Goal: Task Accomplishment & Management: Manage account settings

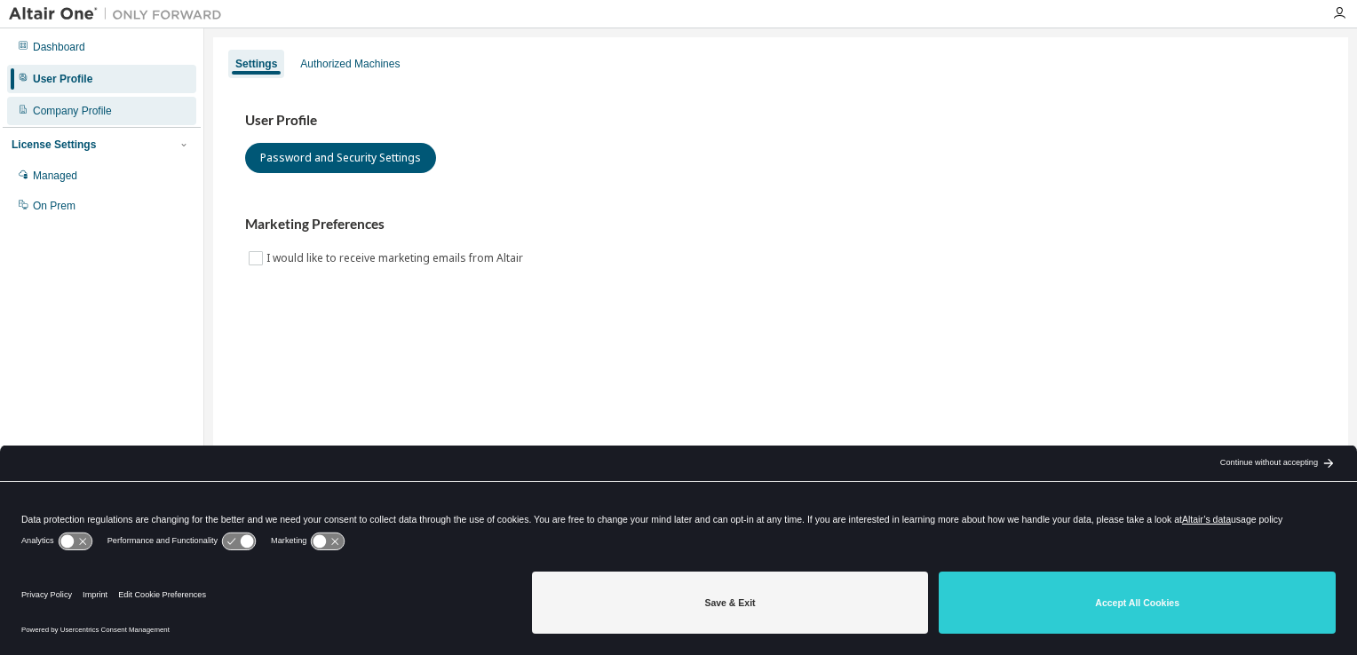
click at [86, 107] on div "Company Profile" at bounding box center [72, 111] width 79 height 14
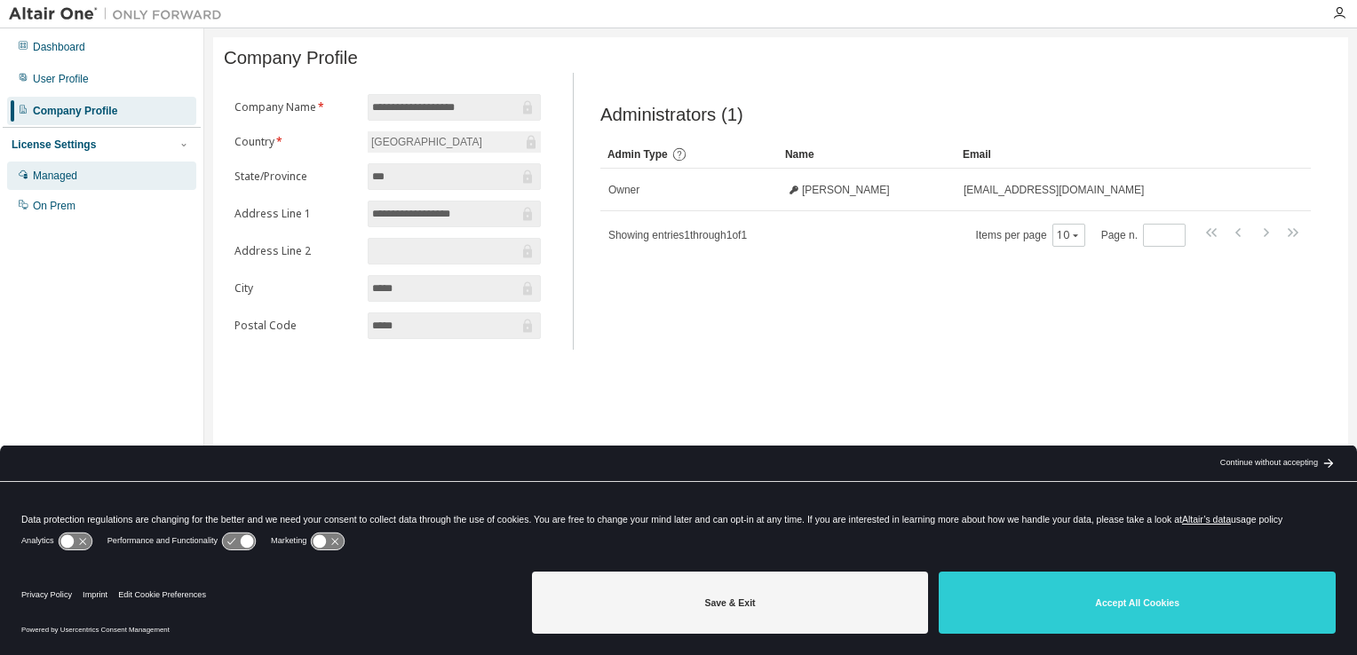
click at [64, 177] on div "Managed" at bounding box center [55, 176] width 44 height 14
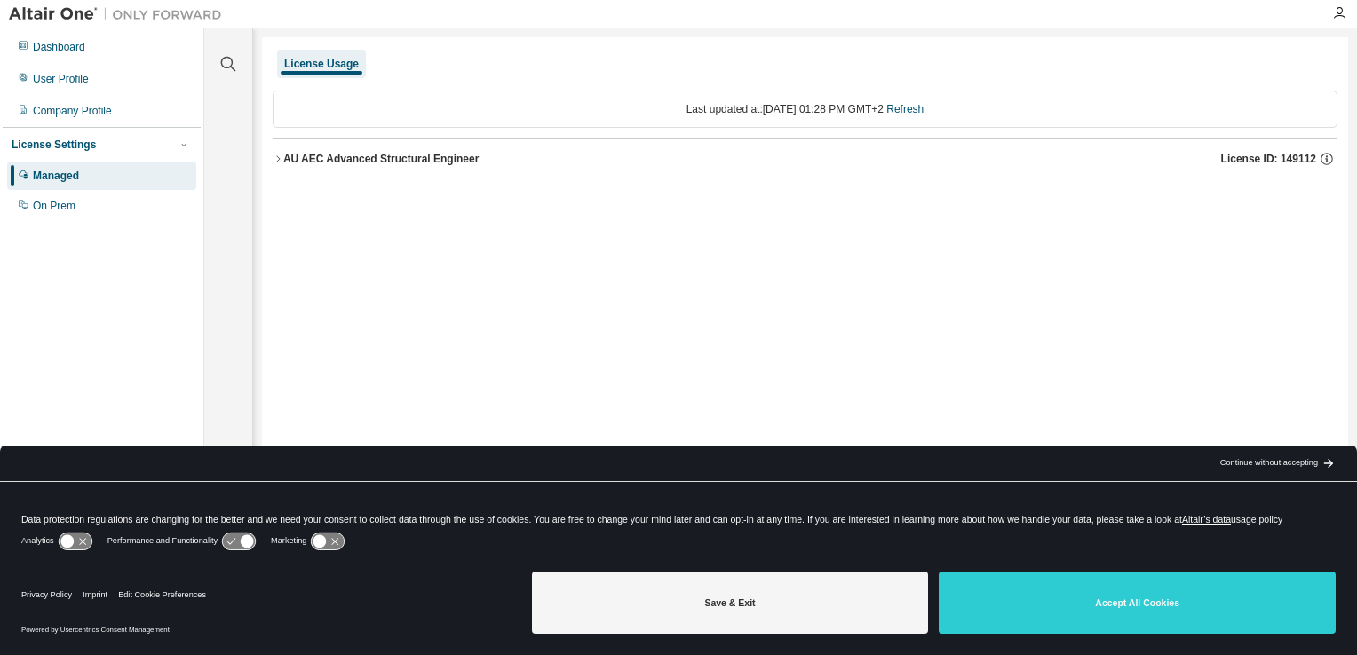
click at [281, 160] on icon "button" at bounding box center [278, 159] width 11 height 11
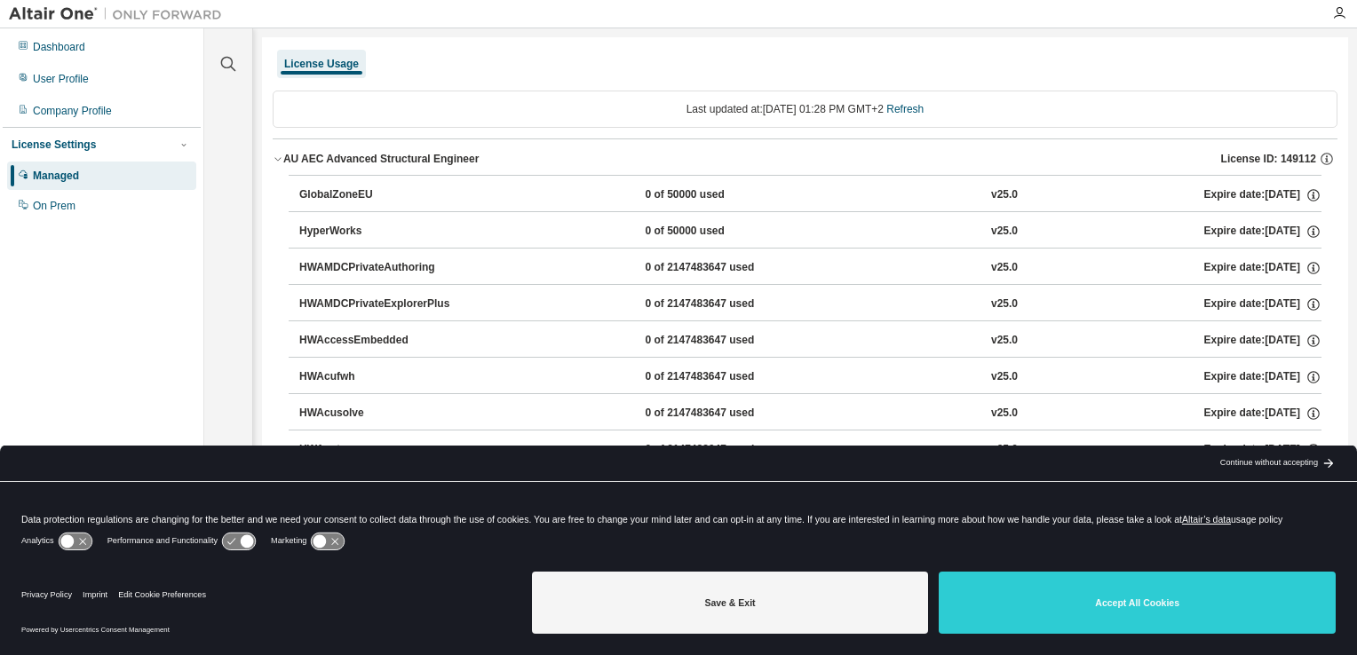
scroll to position [1688, 0]
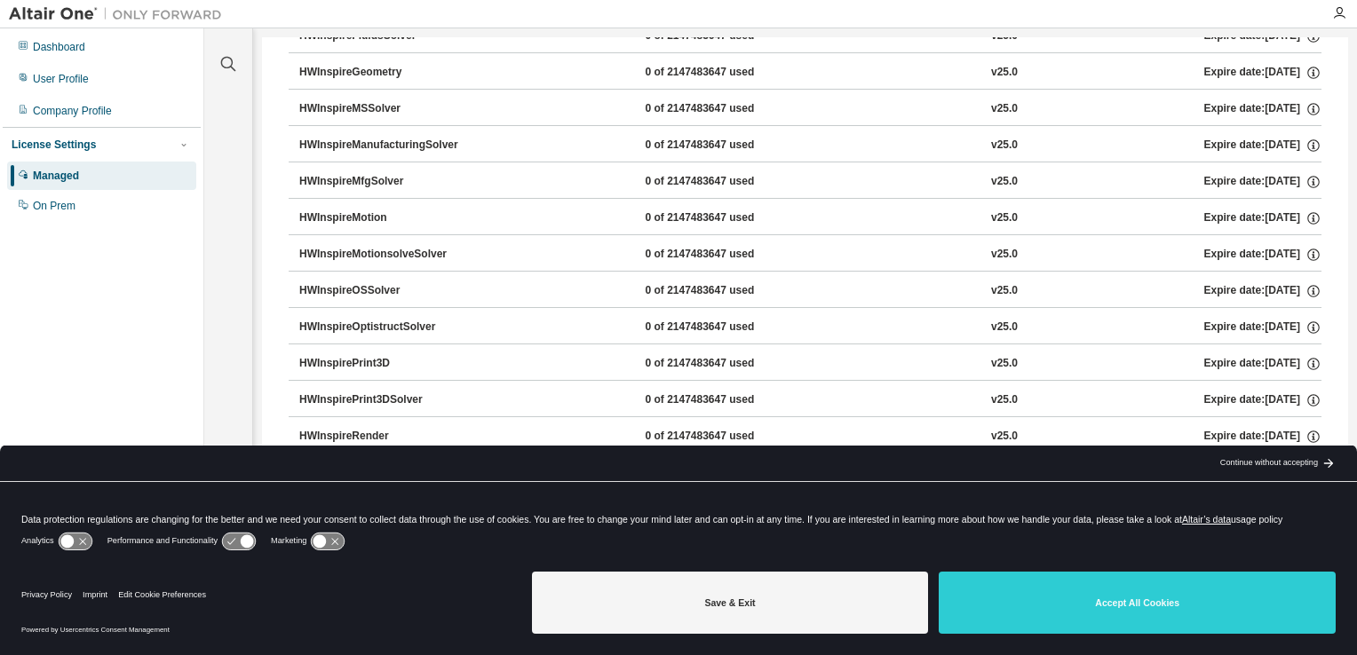
click at [372, 320] on div "HWInspireOptistructSolver" at bounding box center [379, 328] width 160 height 16
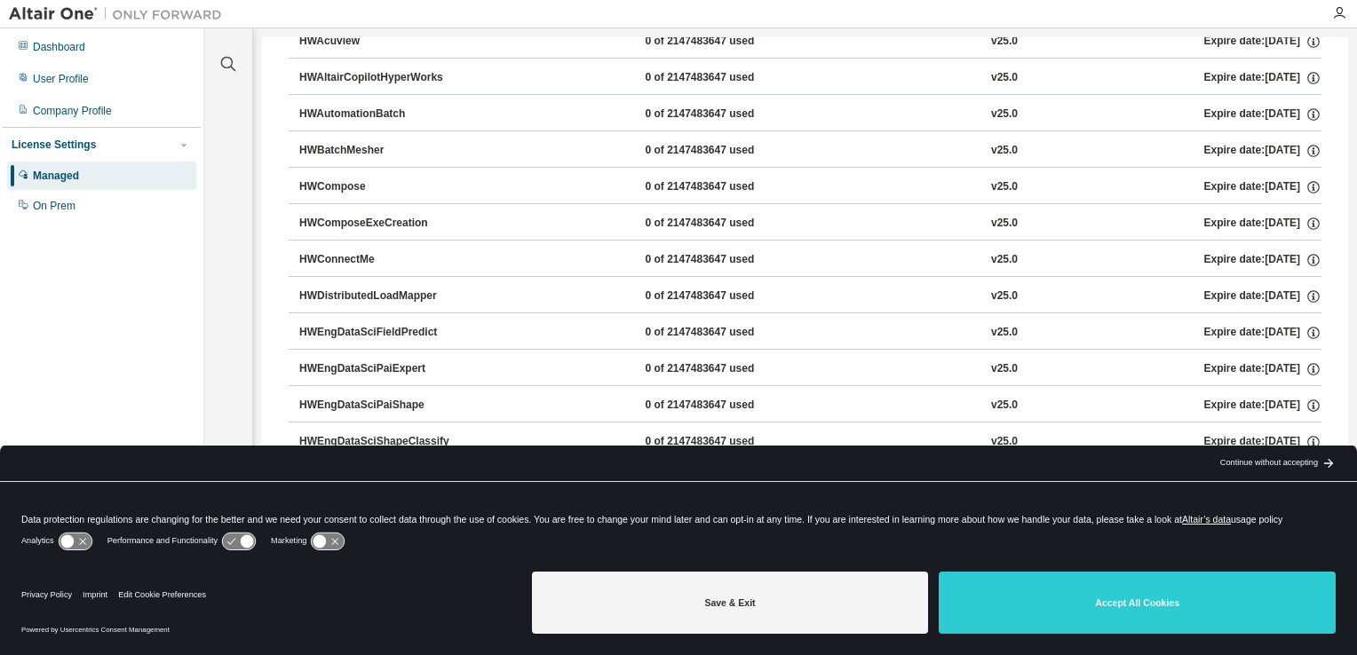
scroll to position [0, 0]
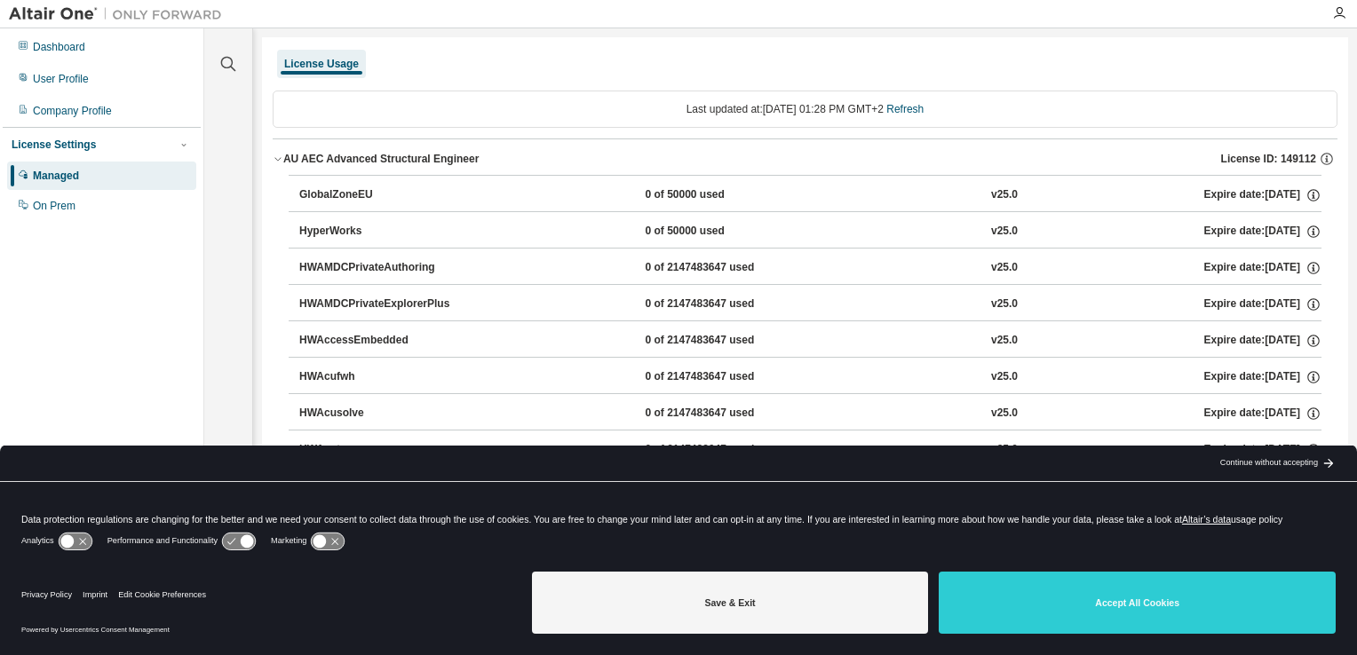
click at [281, 162] on icon "button" at bounding box center [278, 159] width 11 height 11
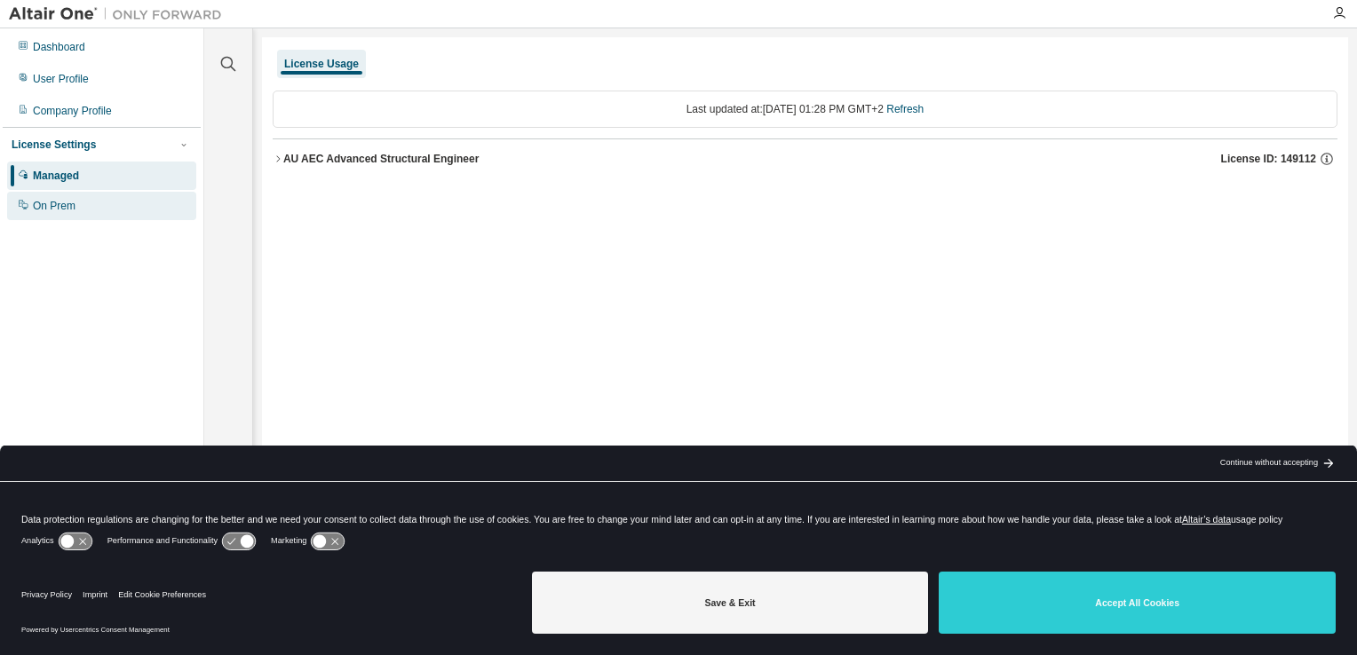
click at [86, 206] on div "On Prem" at bounding box center [101, 206] width 189 height 28
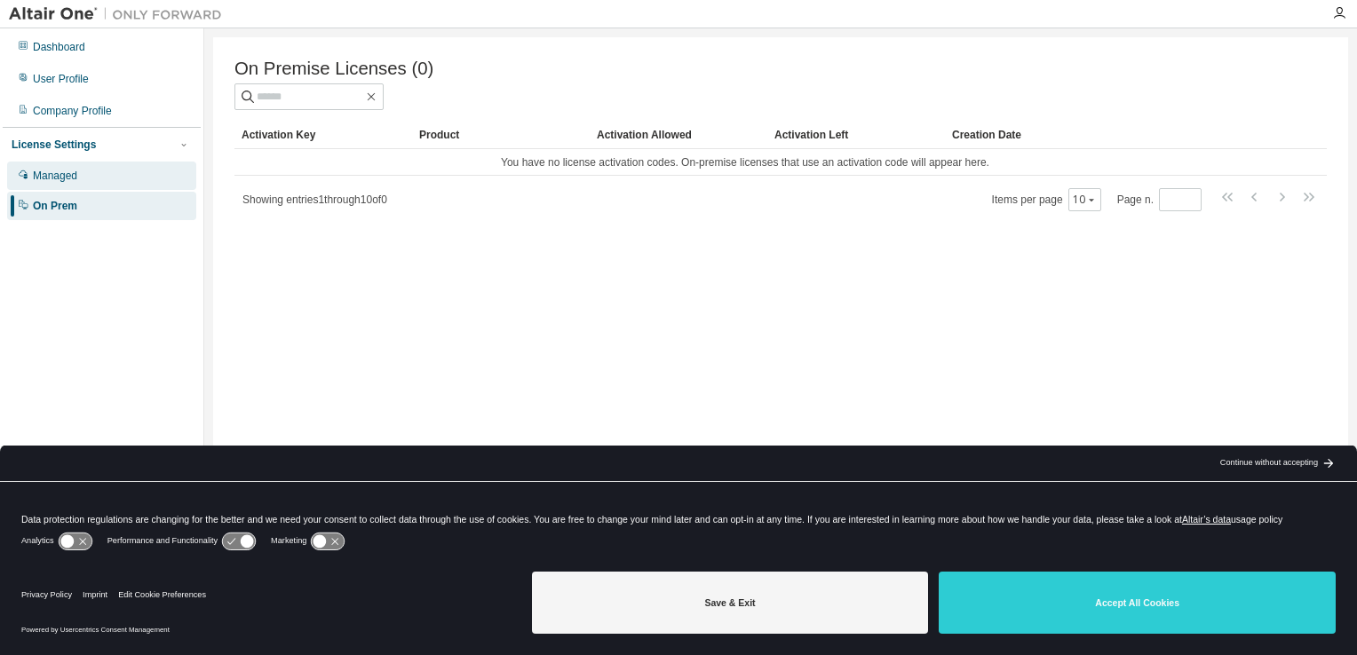
click at [63, 186] on div "Managed" at bounding box center [101, 176] width 189 height 28
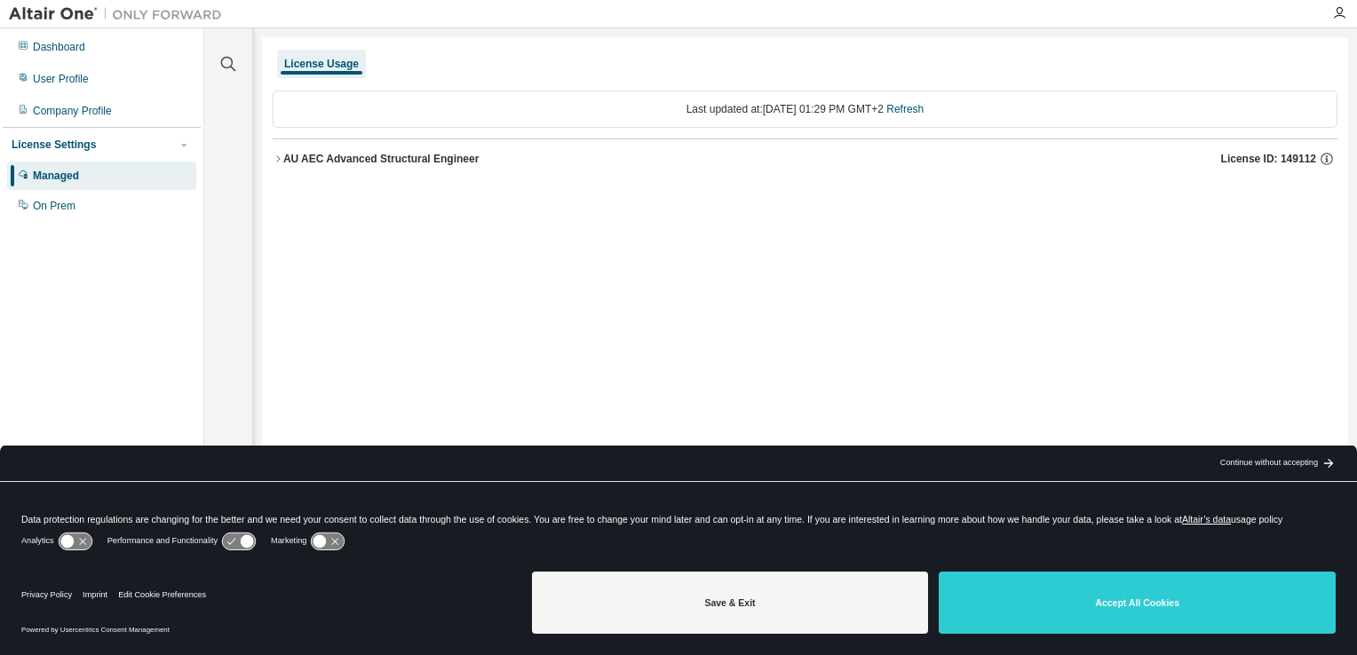
drag, startPoint x: 1283, startPoint y: 158, endPoint x: 1309, endPoint y: 161, distance: 25.9
click at [1309, 161] on span "License ID: 149112" at bounding box center [1268, 159] width 95 height 14
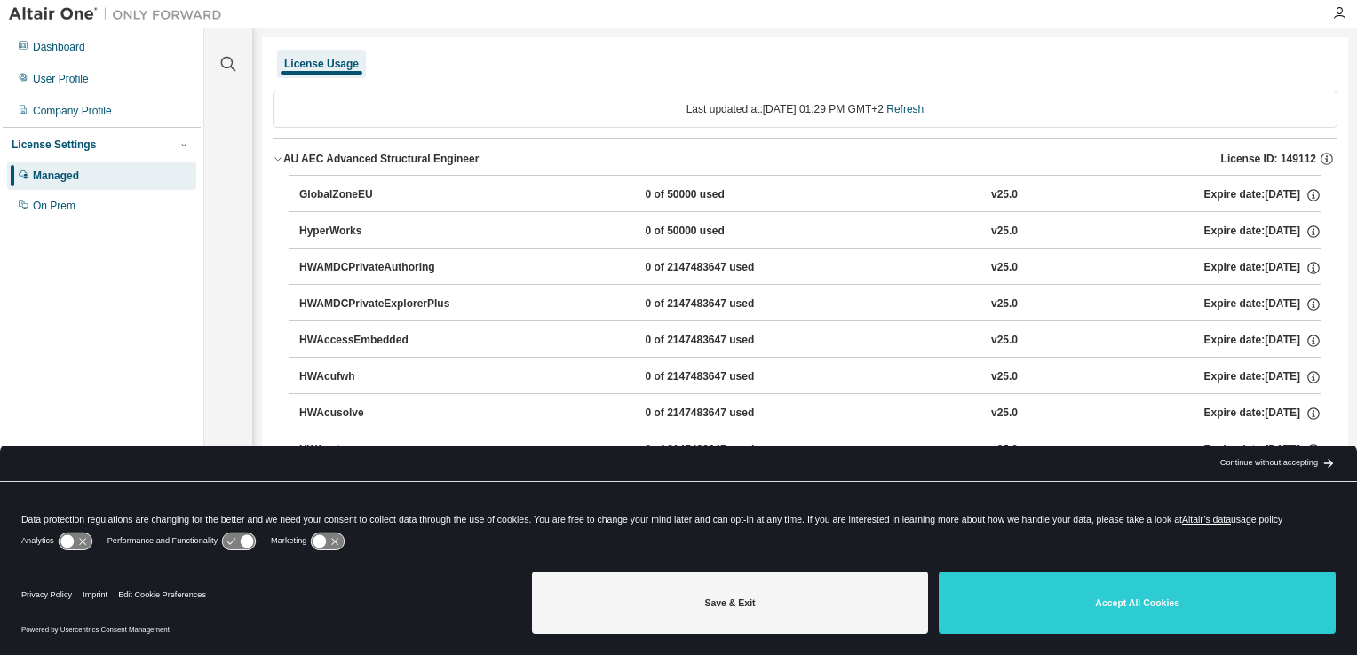
click at [1309, 162] on div "License ID: 149112" at bounding box center [1279, 159] width 116 height 16
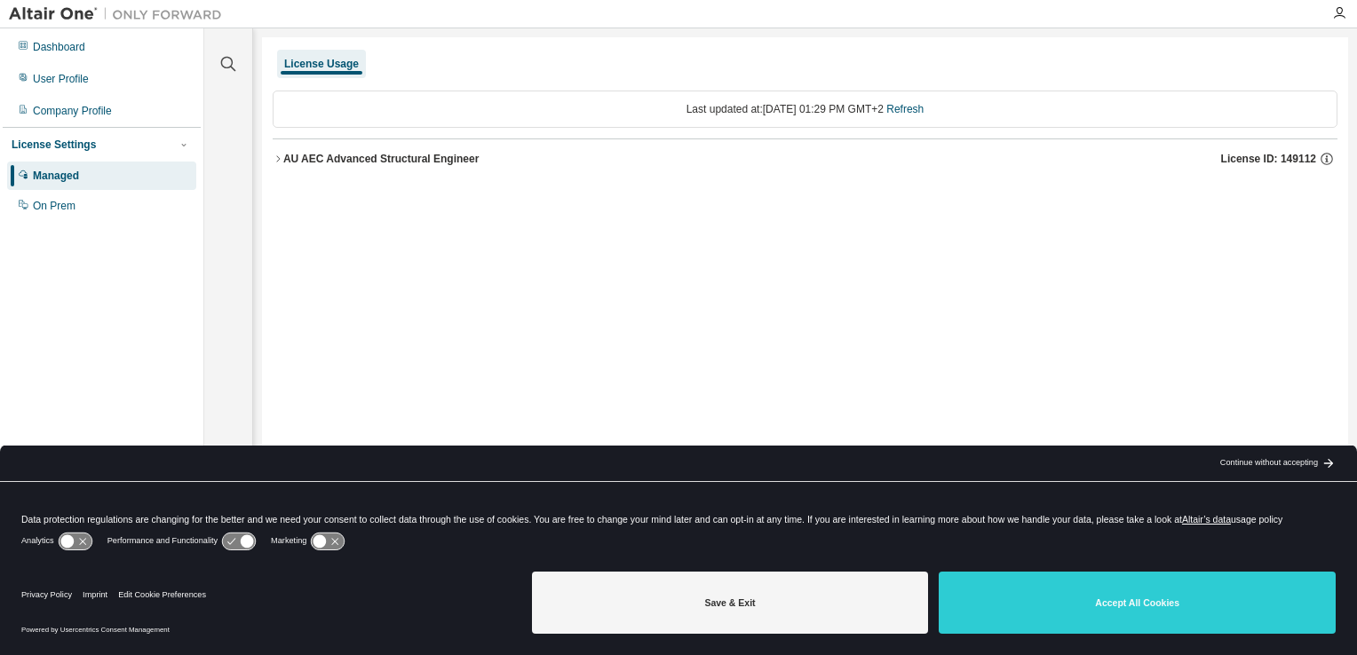
click at [1307, 165] on span "License ID: 149112" at bounding box center [1268, 159] width 95 height 14
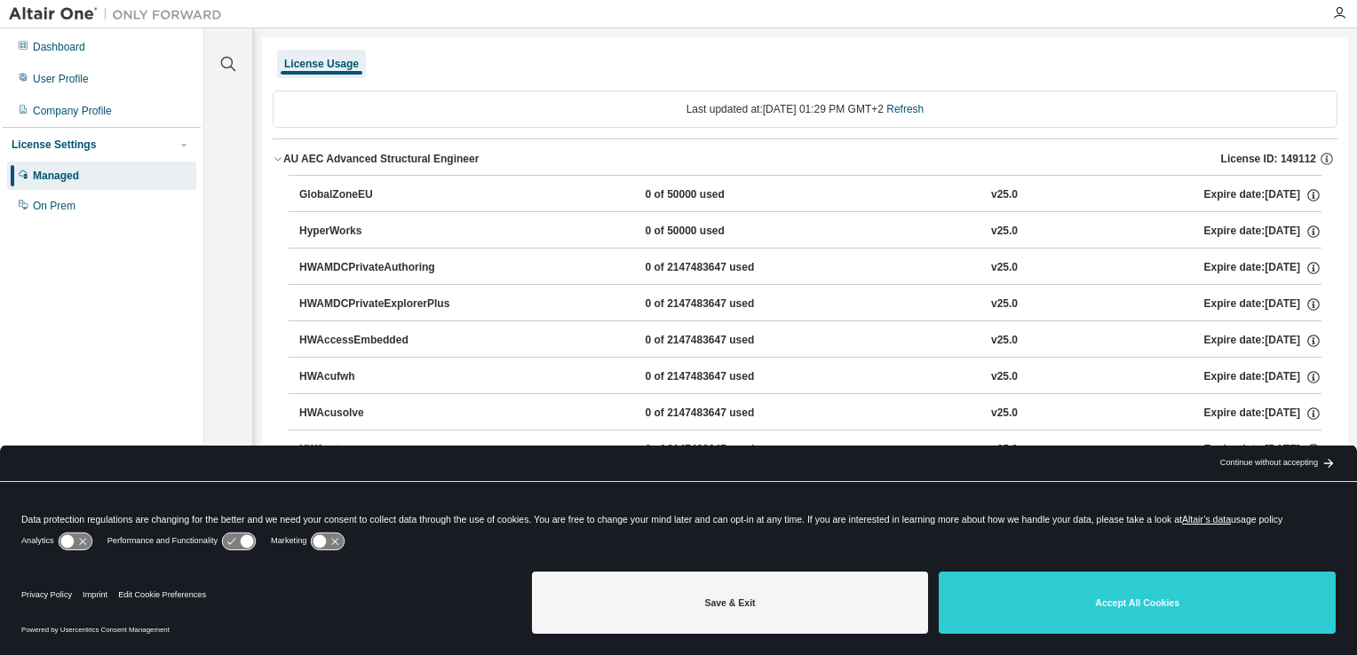
click at [146, 343] on div "Dashboard User Profile Company Profile License Settings Managed On Prem" at bounding box center [102, 300] width 198 height 538
click at [1305, 193] on icon "button" at bounding box center [1313, 195] width 16 height 16
click at [83, 78] on div "User Profile" at bounding box center [61, 79] width 56 height 14
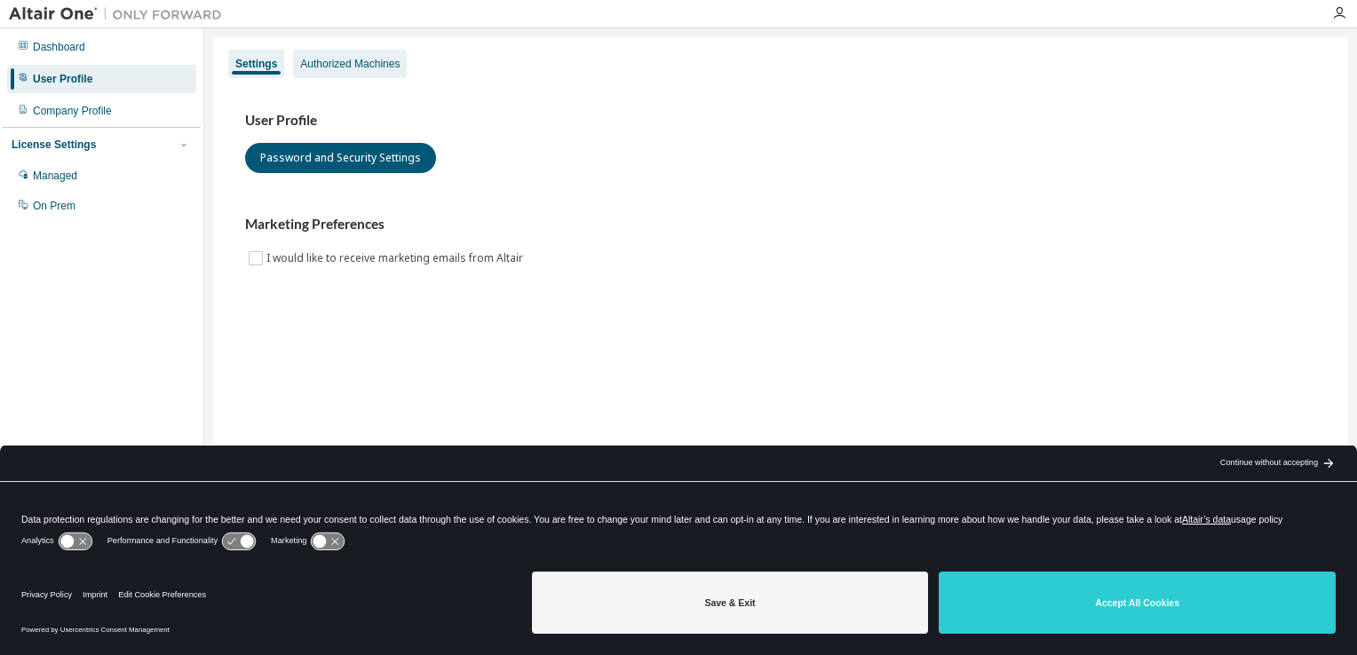
click at [309, 71] on div "Authorized Machines" at bounding box center [350, 64] width 114 height 28
